Goal: Navigation & Orientation: Find specific page/section

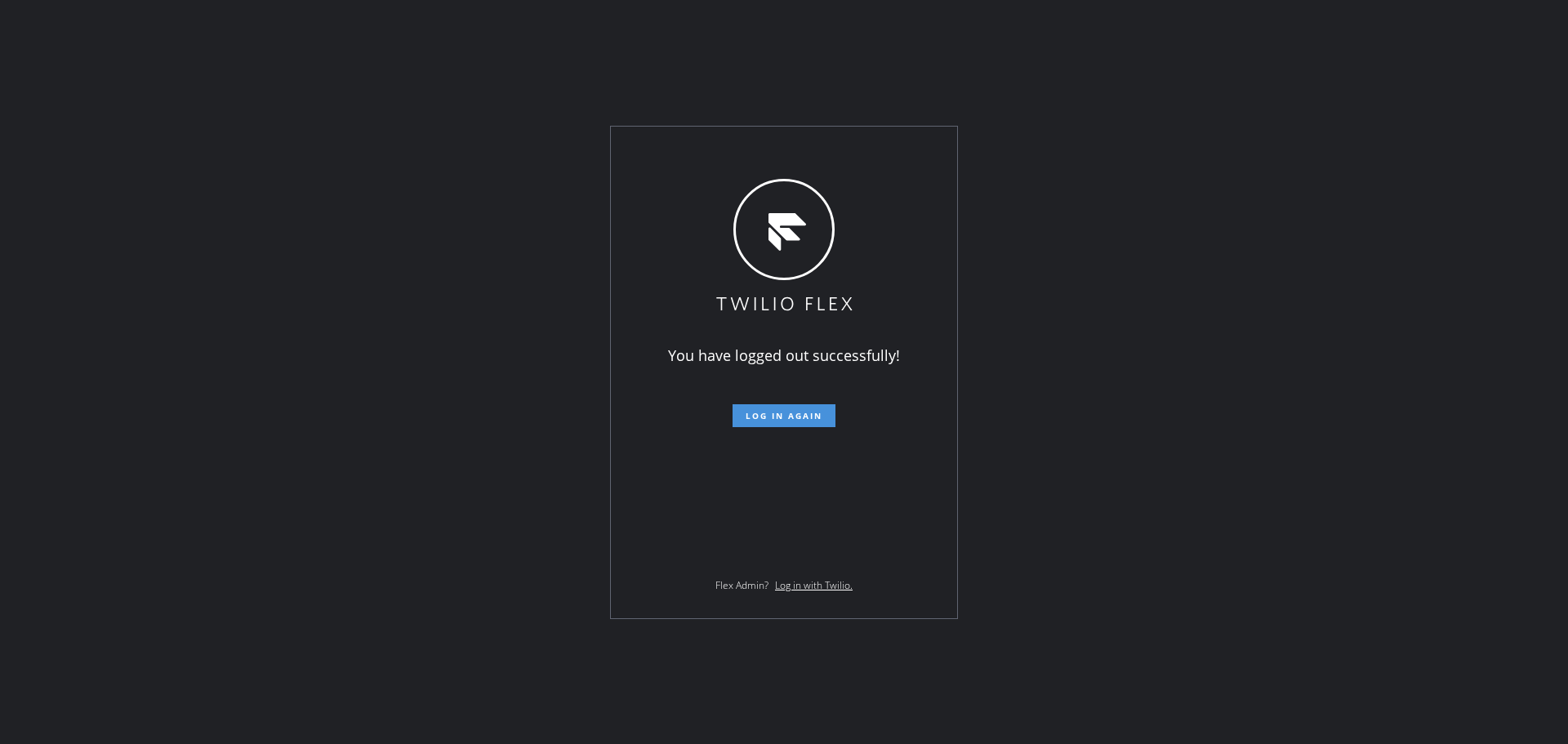
click at [779, 415] on span "Log in again" at bounding box center [784, 415] width 77 height 11
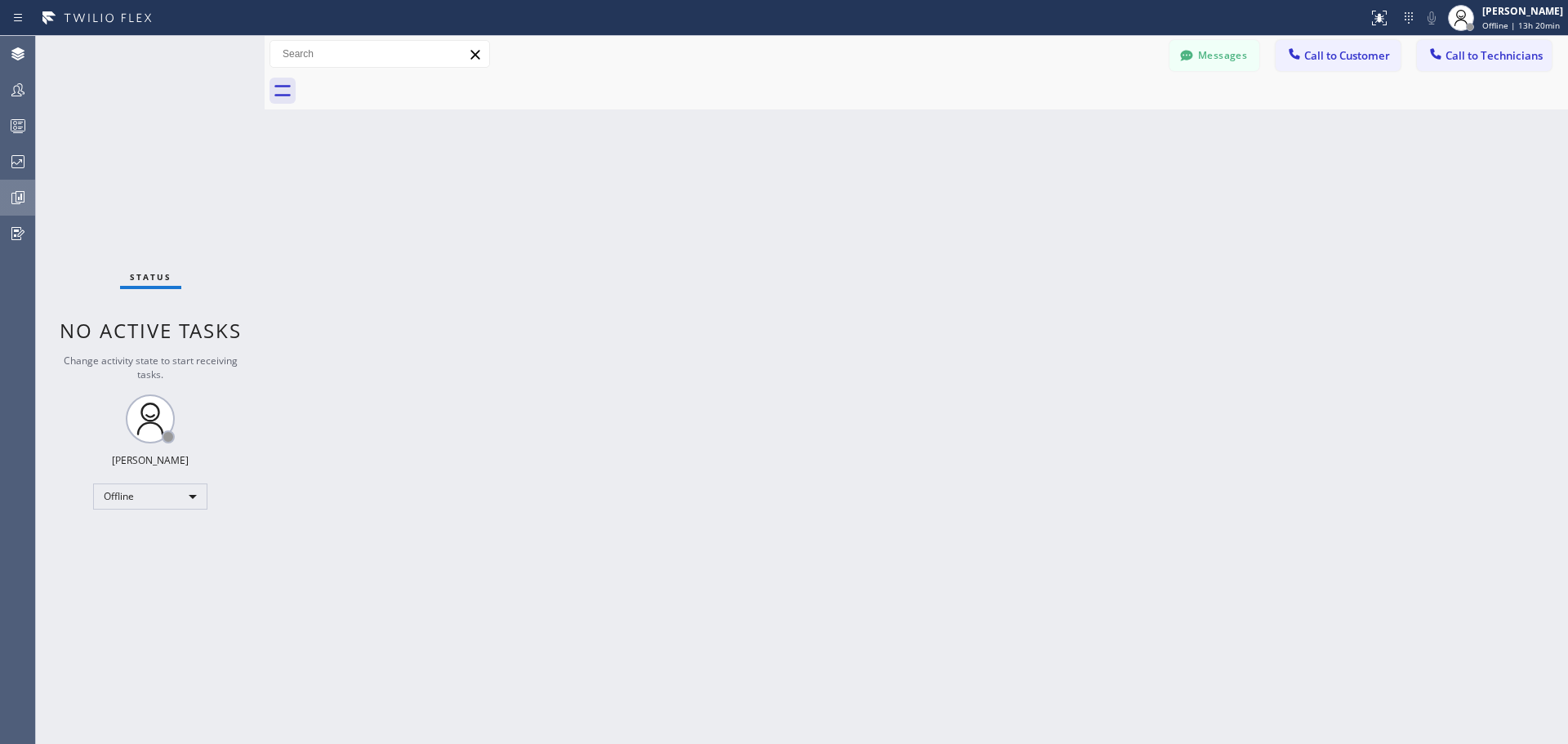
drag, startPoint x: 13, startPoint y: 157, endPoint x: 28, endPoint y: 200, distance: 45.5
click at [13, 157] on icon at bounding box center [18, 162] width 20 height 20
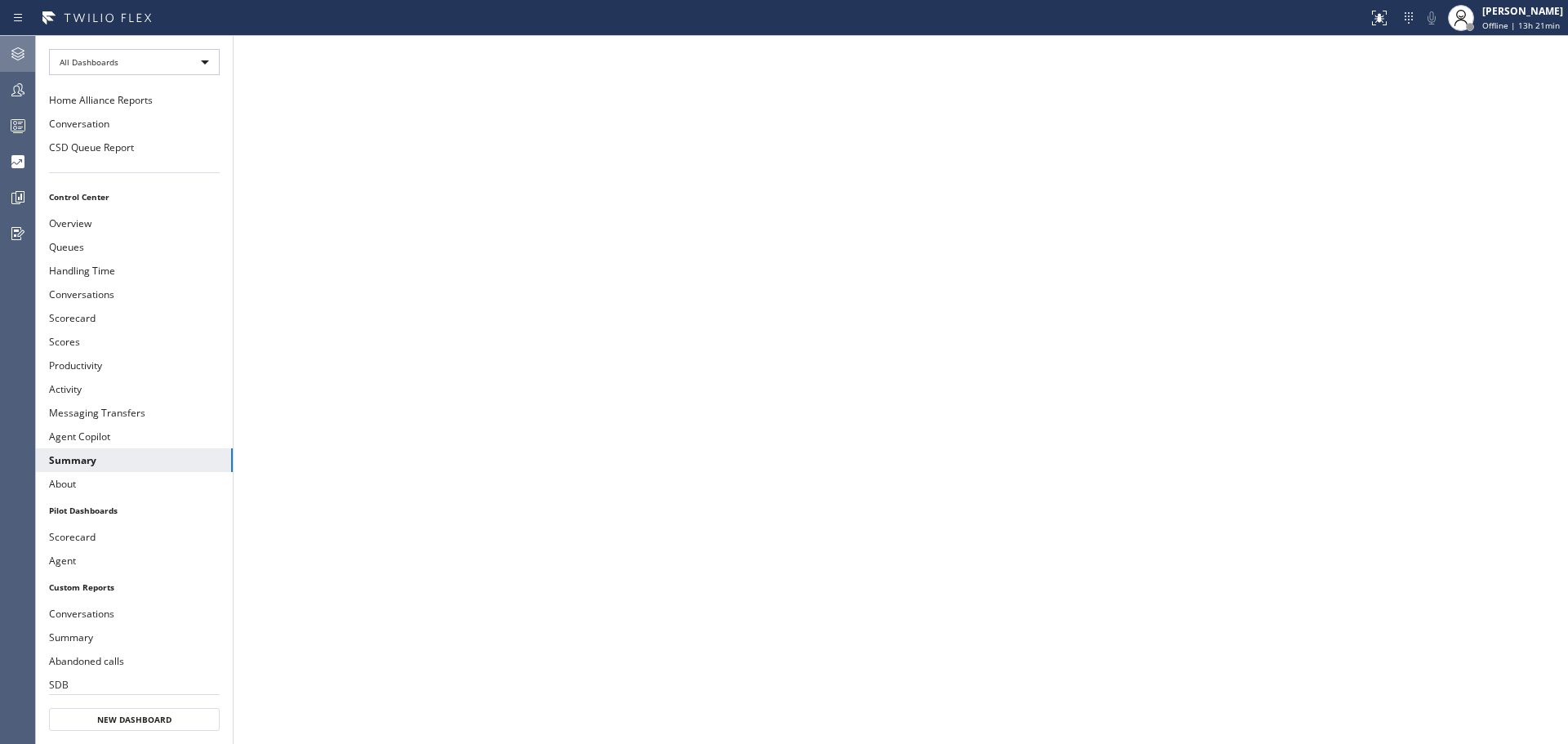
click at [18, 50] on icon at bounding box center [18, 54] width 20 height 20
